Goal: Task Accomplishment & Management: Manage account settings

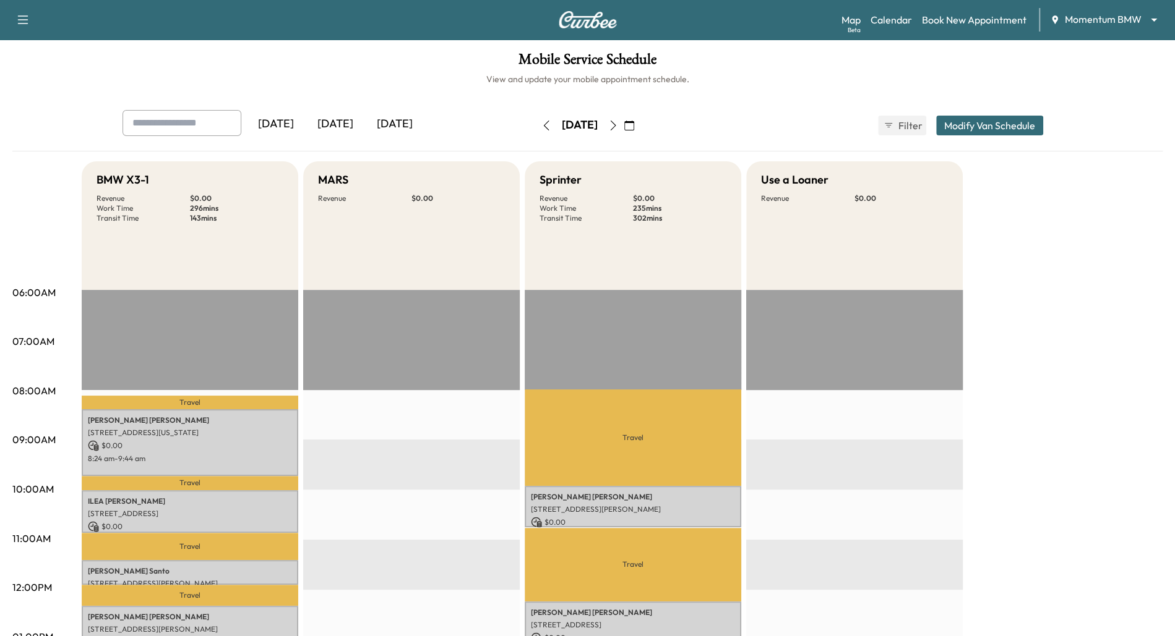
click at [1155, 14] on body "Support Log Out Map Beta Calendar Book New Appointment Momentum BMW ******** ​ …" at bounding box center [587, 318] width 1175 height 636
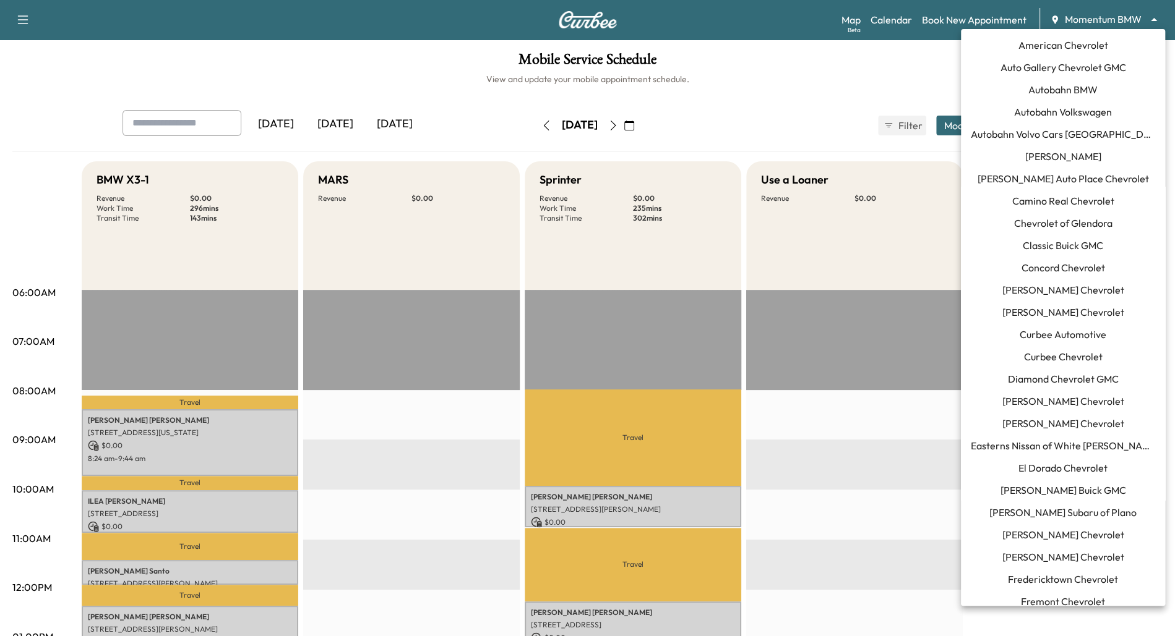
scroll to position [729, 0]
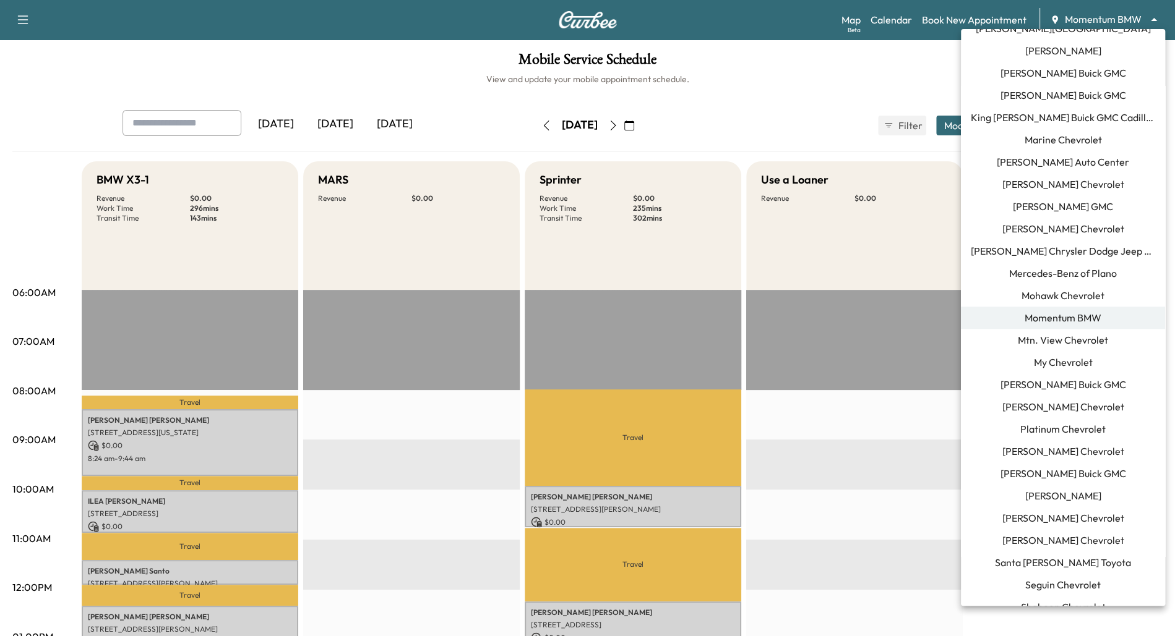
click at [787, 92] on div at bounding box center [587, 318] width 1175 height 636
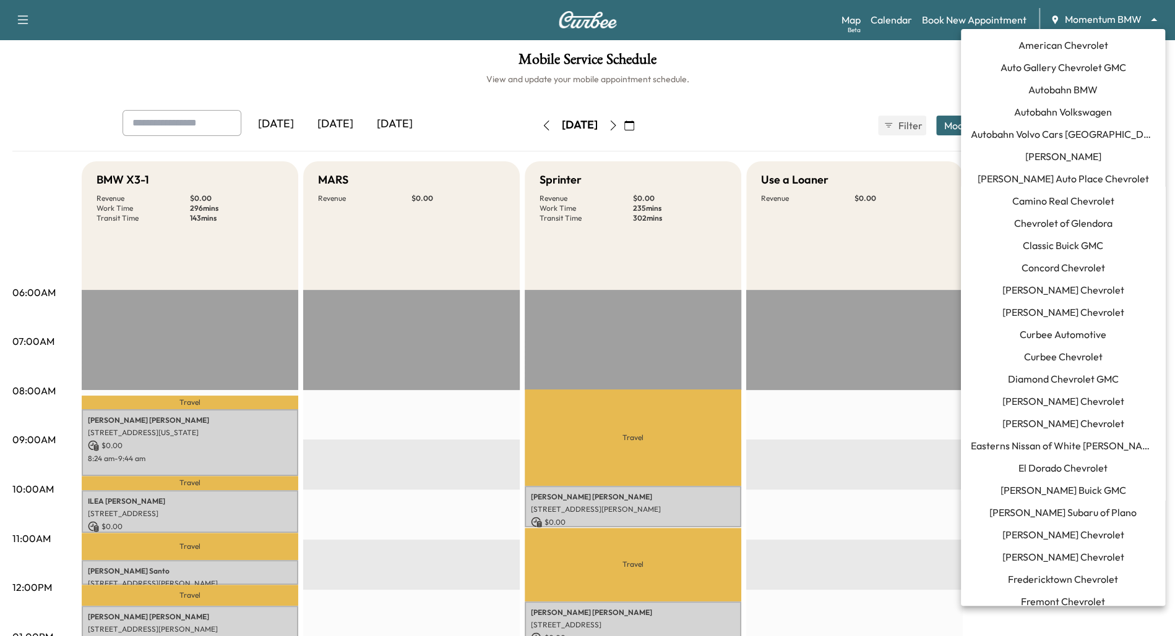
click at [1152, 18] on body "Support Log Out Map Beta Calendar Book New Appointment Momentum BMW ******** ​ …" at bounding box center [587, 318] width 1175 height 636
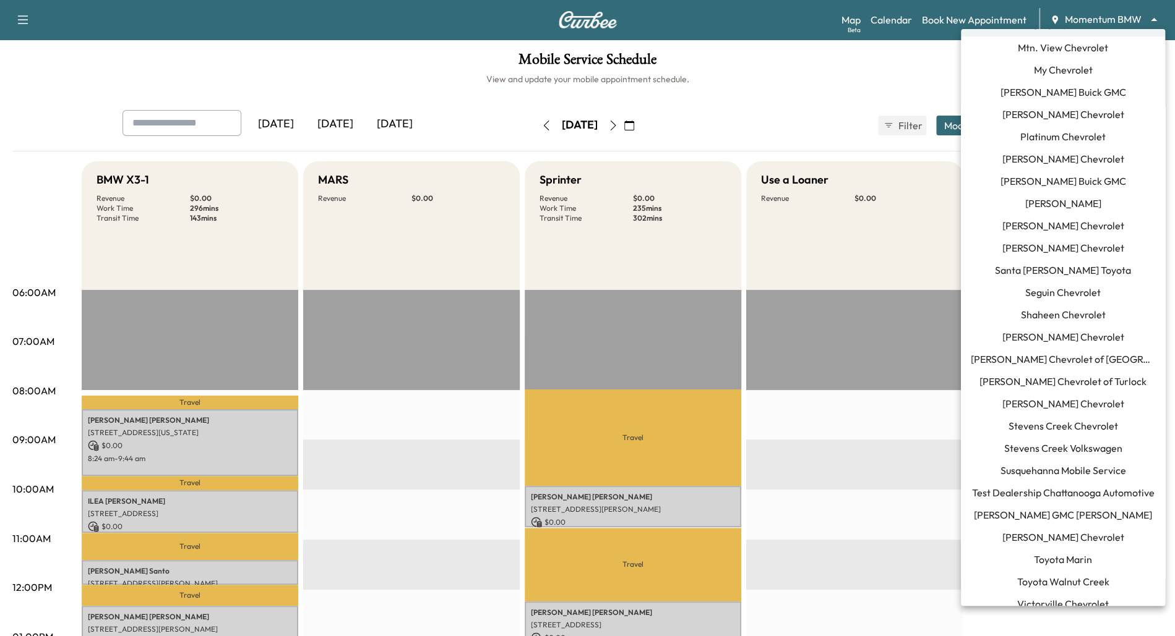
scroll to position [1058, 0]
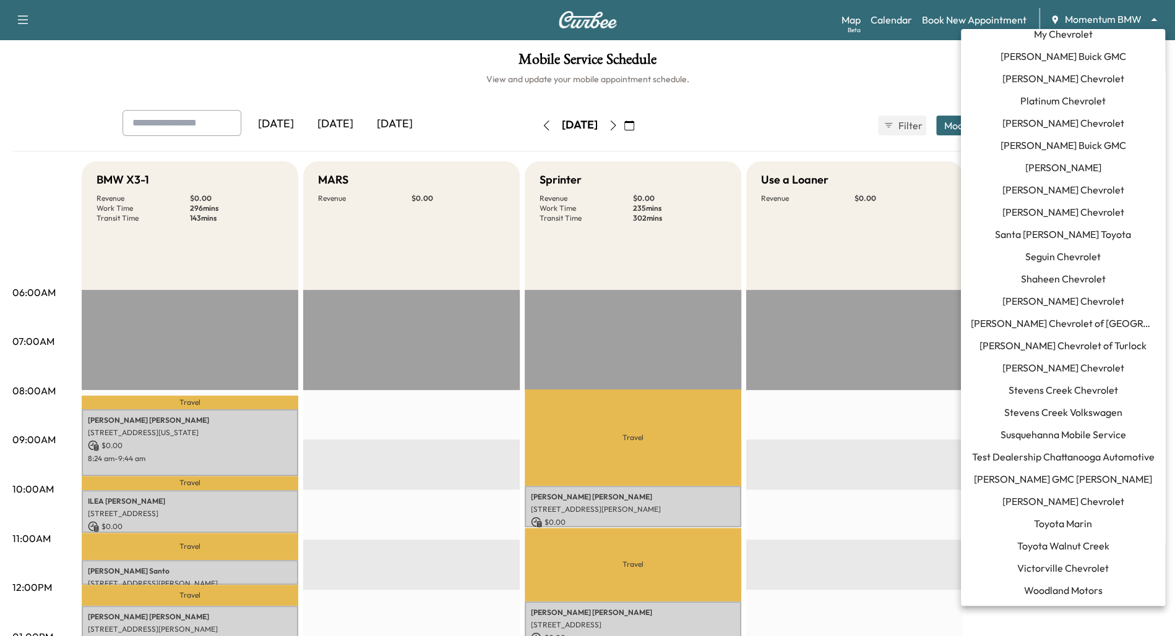
click at [1042, 302] on span "[PERSON_NAME] Chevrolet" at bounding box center [1063, 301] width 122 height 15
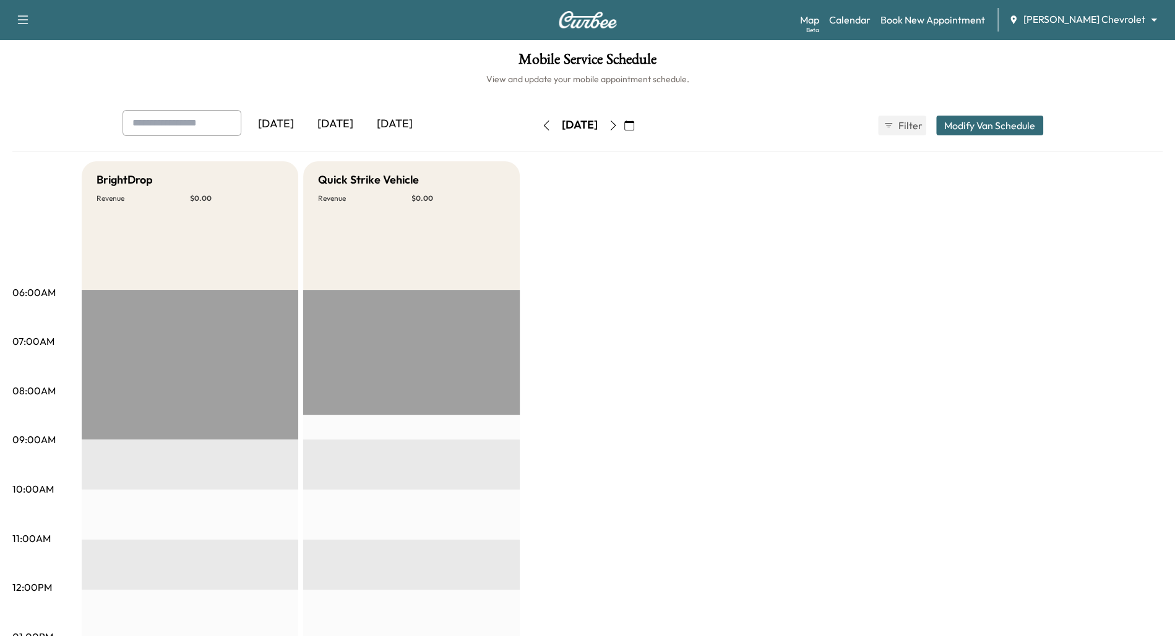
click at [338, 119] on div "[DATE]" at bounding box center [335, 124] width 59 height 28
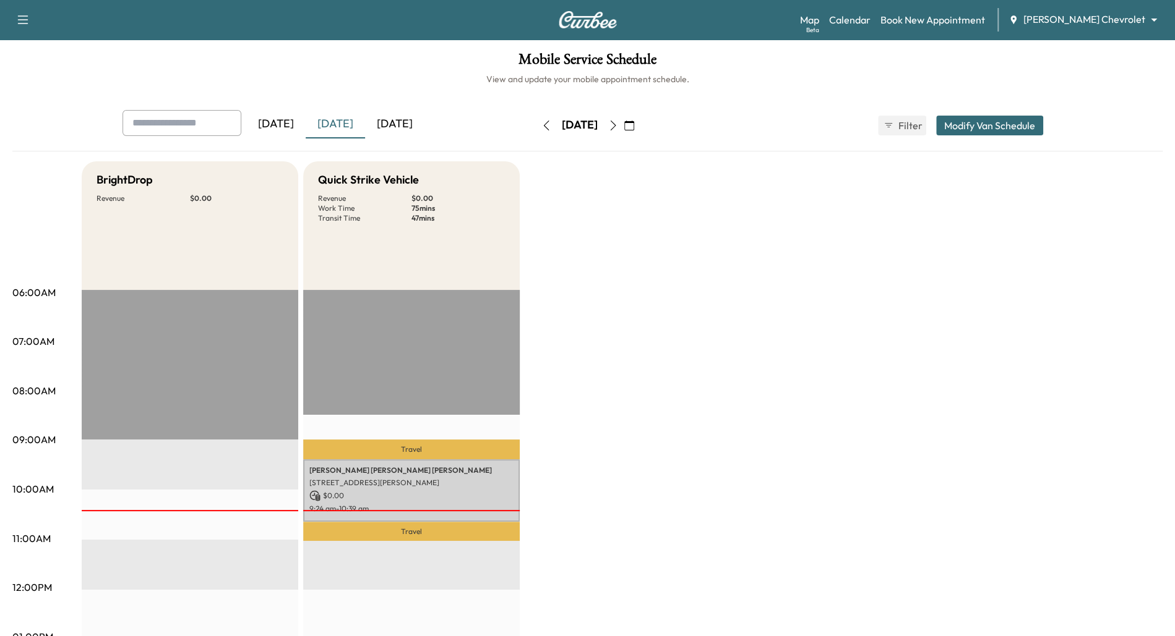
click at [1152, 10] on div "Map Beta Calendar Book New Appointment [PERSON_NAME] Chevrolet ******** ​" at bounding box center [982, 20] width 365 height 24
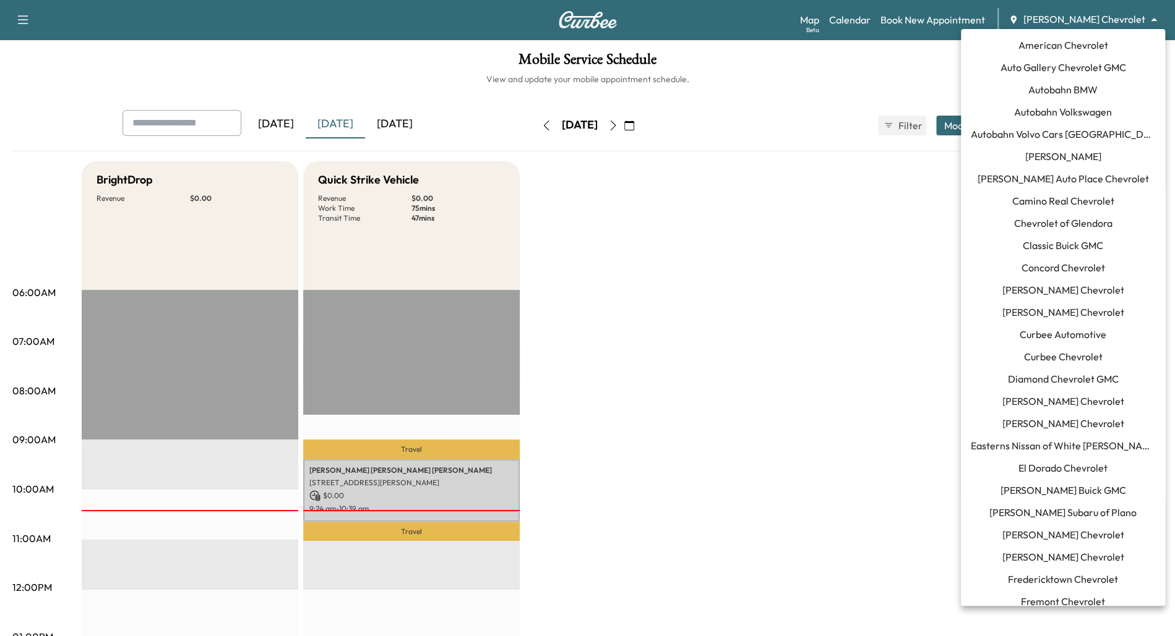
click at [1150, 18] on body "Support Log Out Map Beta Calendar Book New Appointment [PERSON_NAME] Chevrolet …" at bounding box center [587, 318] width 1175 height 636
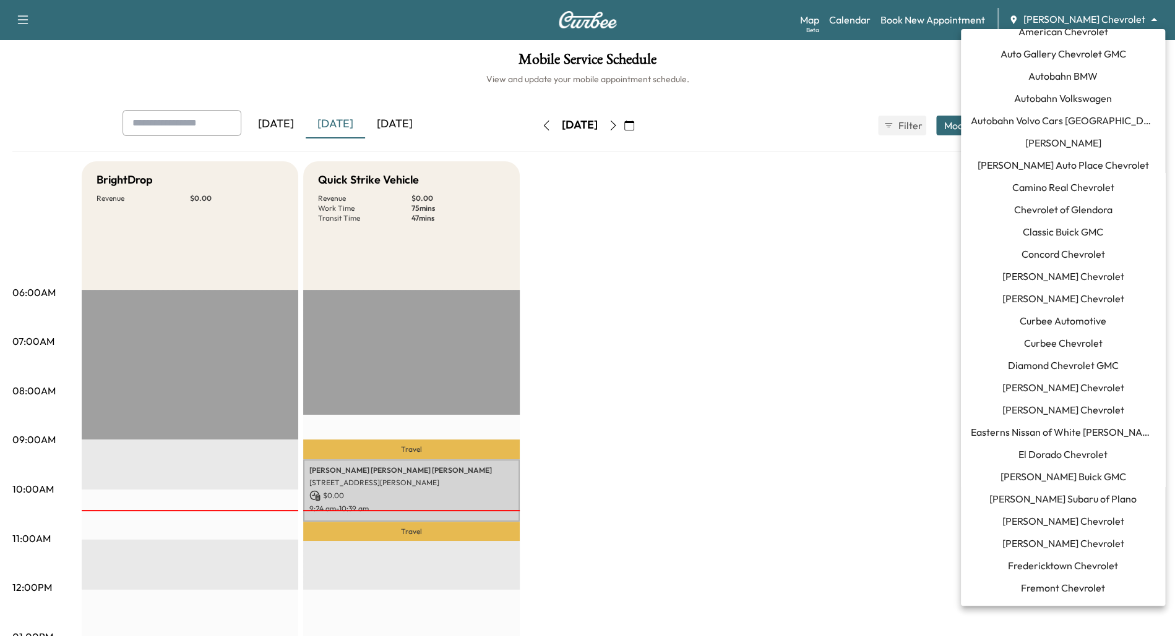
scroll to position [12, 0]
click at [1066, 457] on span "El Dorado Chevrolet" at bounding box center [1062, 455] width 89 height 15
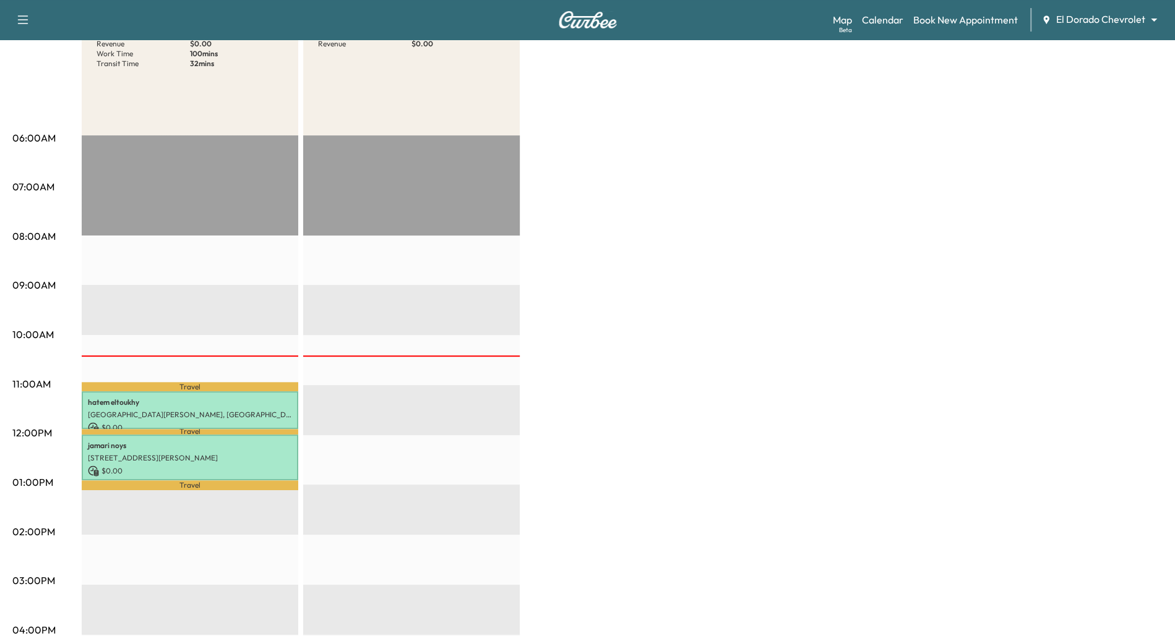
scroll to position [176, 0]
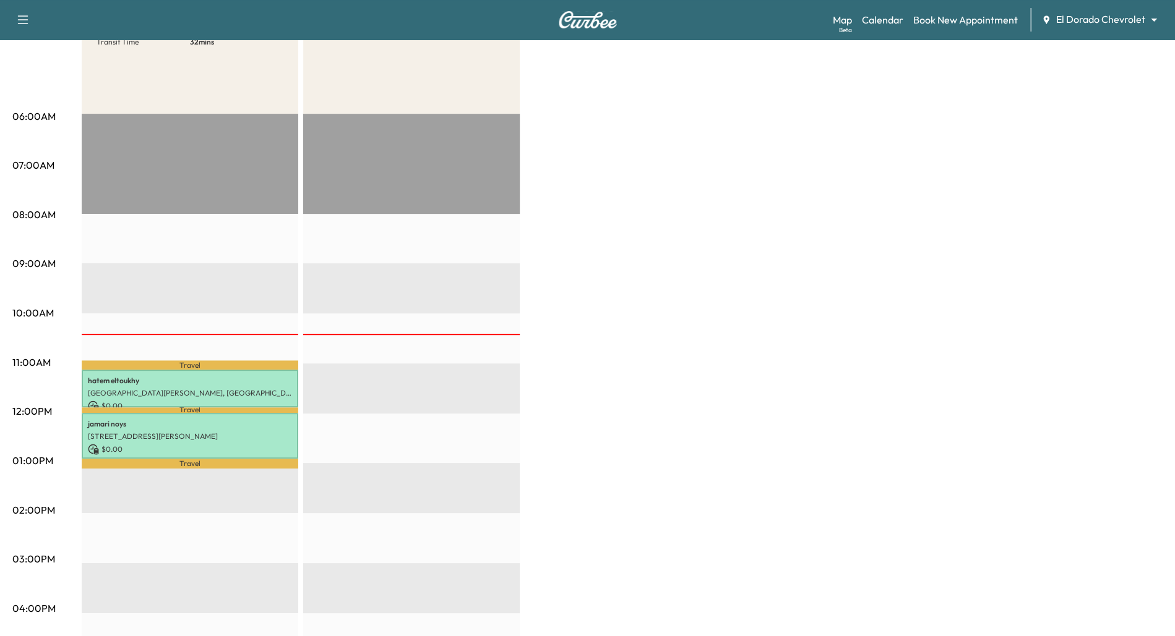
click at [1149, 19] on body "Support Log Out Map Beta Calendar Book New Appointment El Dorado Chevrolet ****…" at bounding box center [587, 142] width 1175 height 636
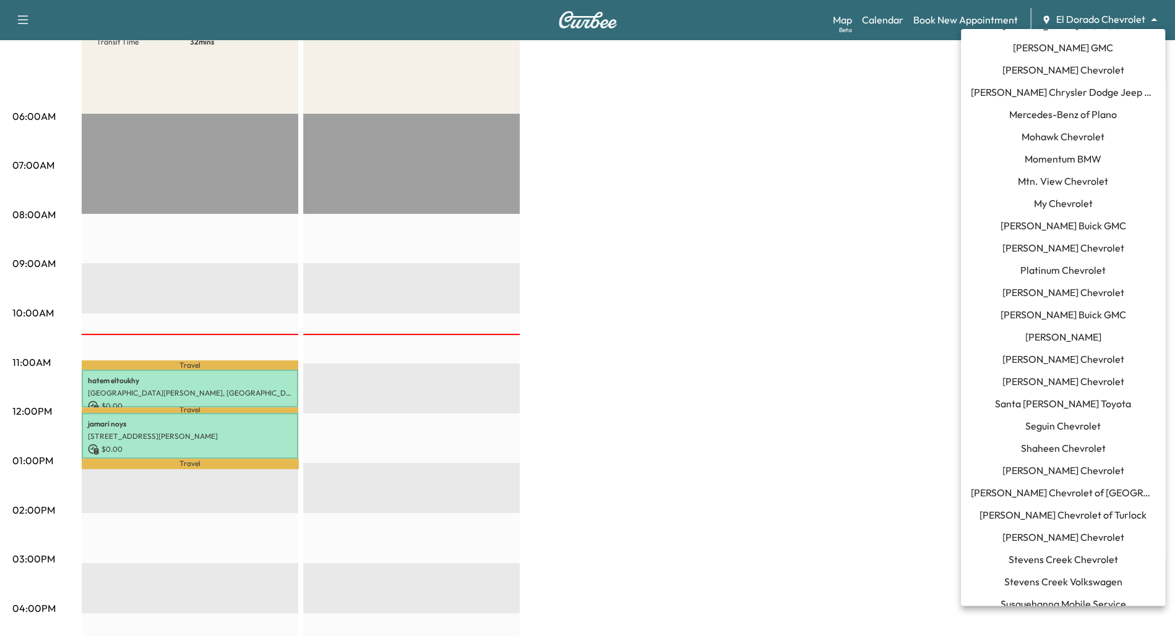
scroll to position [889, 0]
click at [1055, 471] on span "[PERSON_NAME] Chevrolet" at bounding box center [1063, 470] width 122 height 15
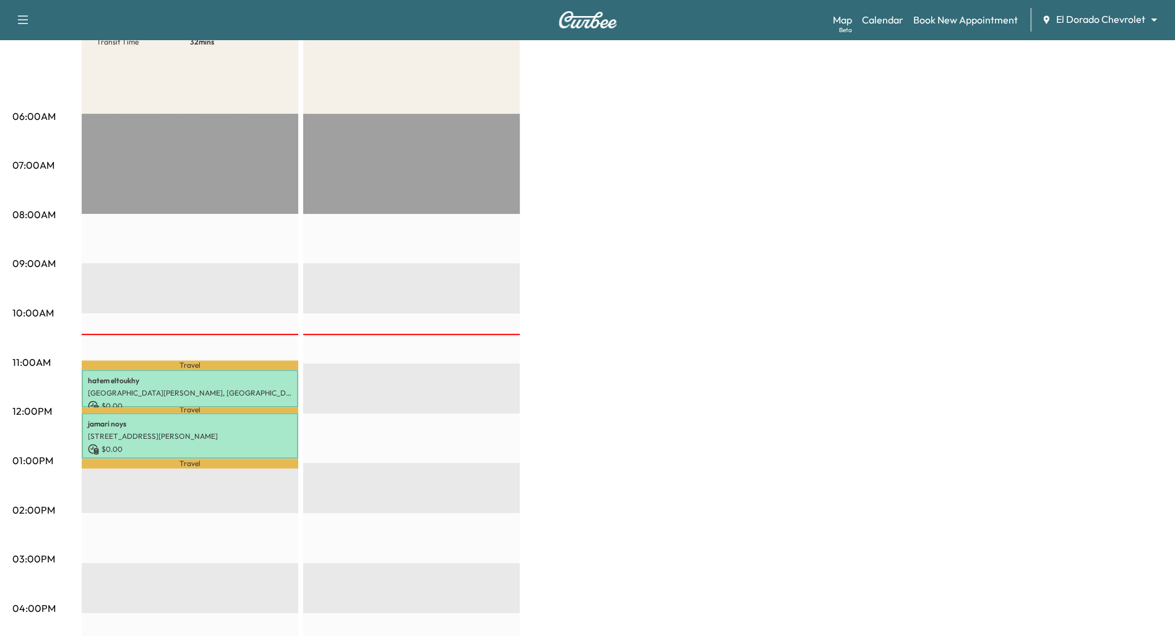
scroll to position [0, 0]
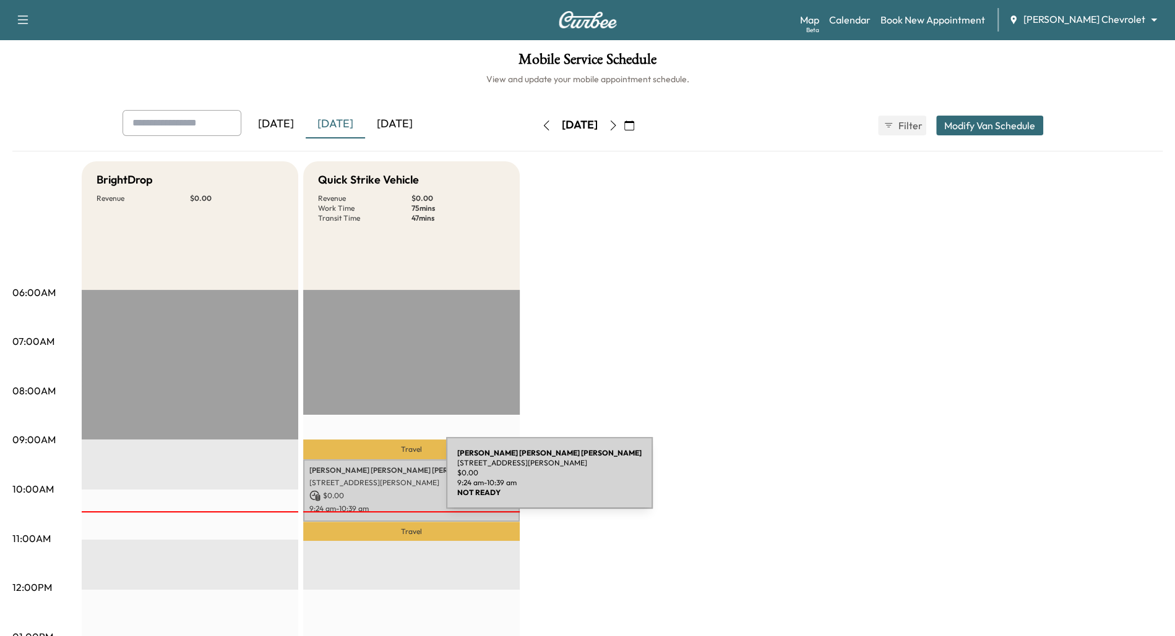
click at [353, 481] on p "[STREET_ADDRESS][PERSON_NAME]" at bounding box center [411, 483] width 204 height 10
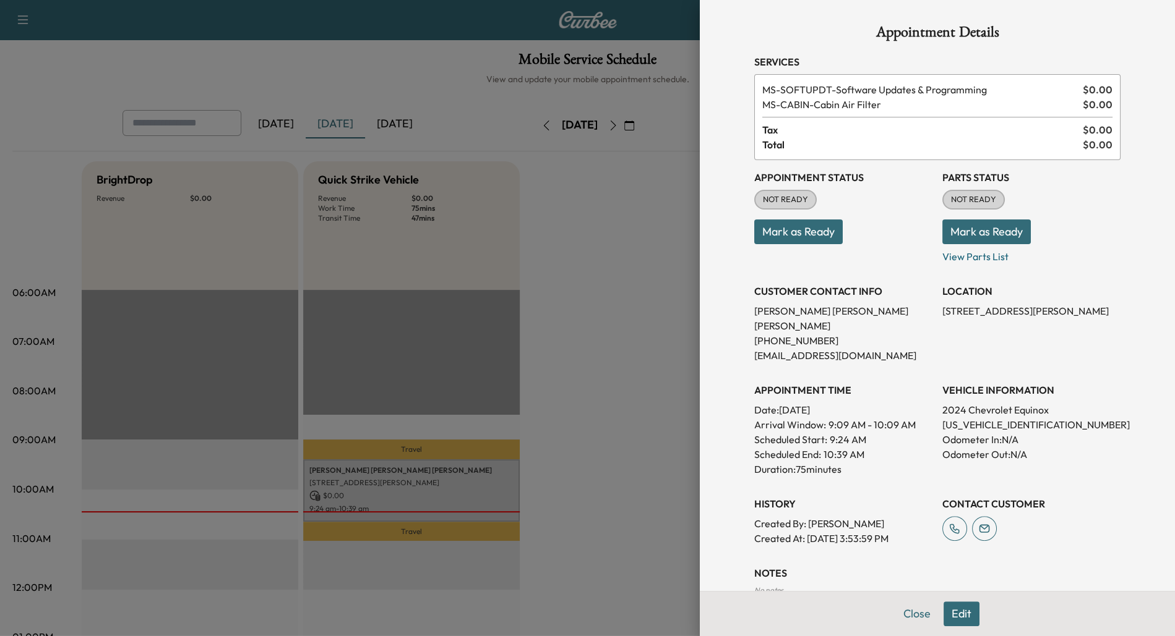
click at [982, 236] on button "Mark as Ready" at bounding box center [986, 232] width 88 height 25
click at [805, 236] on button "Mark as Ready" at bounding box center [798, 232] width 88 height 25
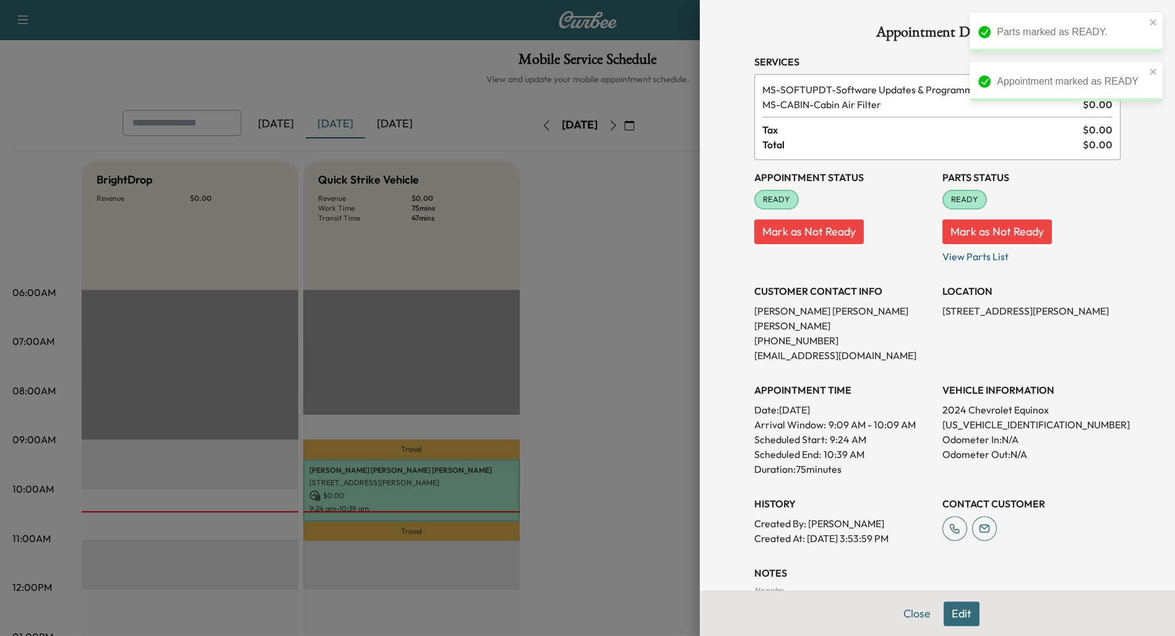
click at [648, 280] on div at bounding box center [587, 318] width 1175 height 636
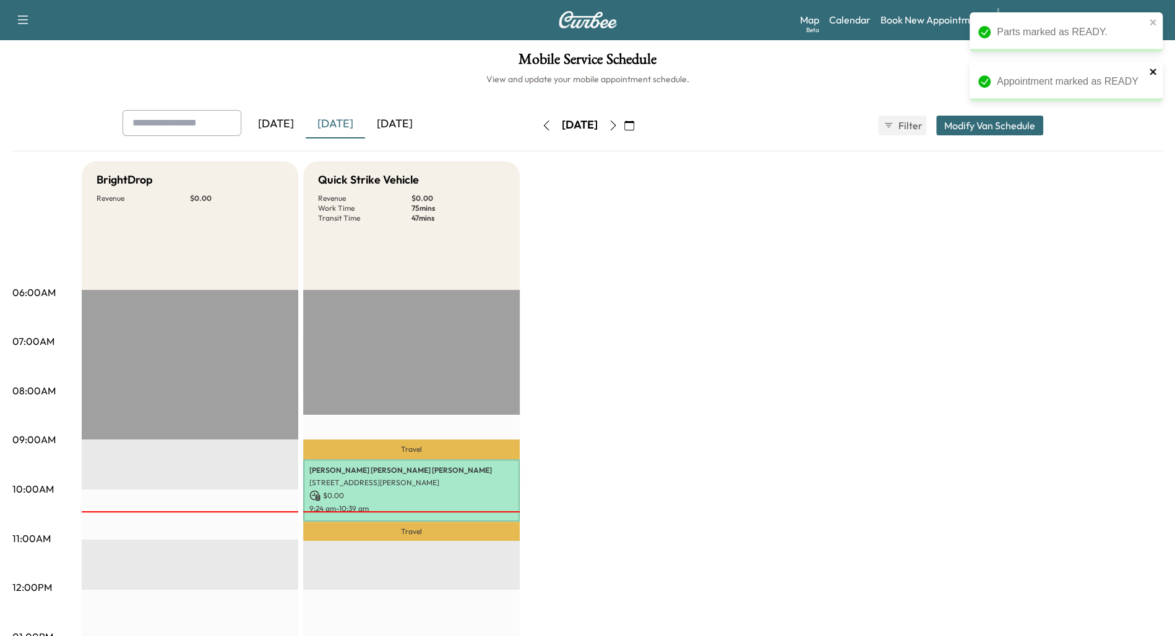
click at [1150, 69] on icon "close" at bounding box center [1152, 72] width 6 height 6
click at [1149, 21] on icon "close" at bounding box center [1153, 22] width 9 height 10
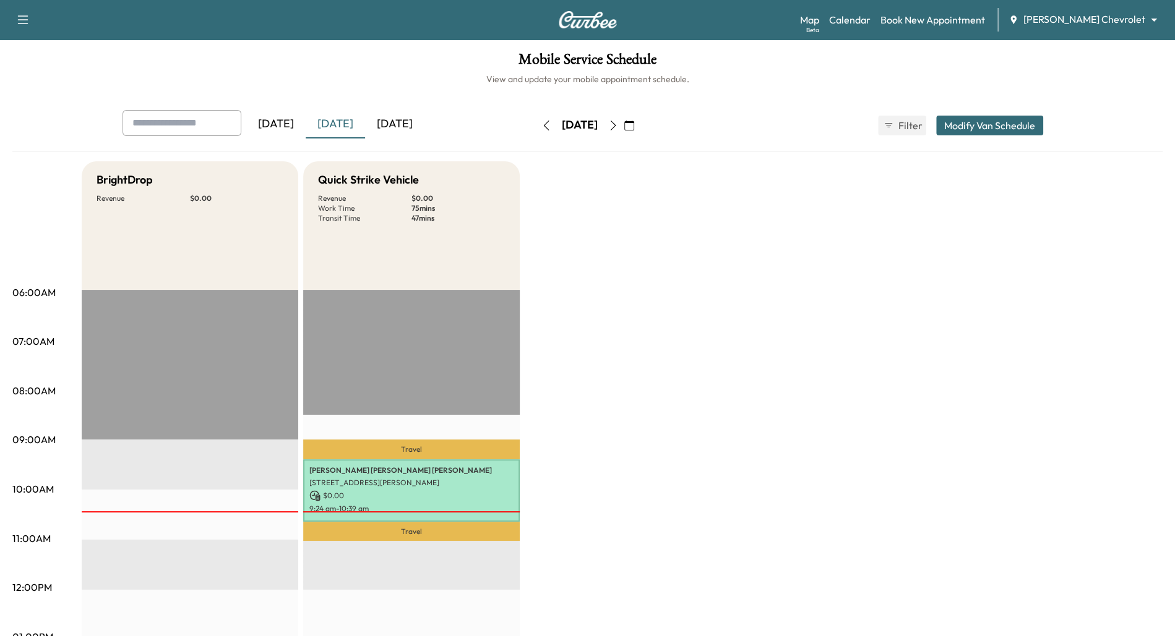
click at [18, 13] on icon "button" at bounding box center [22, 19] width 15 height 15
click at [49, 72] on button "Log Out" at bounding box center [43, 70] width 46 height 20
